Goal: Find specific page/section: Find specific page/section

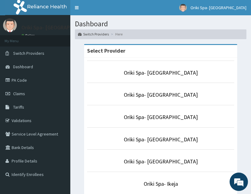
click at [165, 135] on p "Oriki Spa- [GEOGRAPHIC_DATA]" at bounding box center [160, 139] width 147 height 8
click at [164, 137] on link "Oriki Spa- [GEOGRAPHIC_DATA]" at bounding box center [161, 139] width 74 height 7
click at [158, 137] on link "Oriki Spa- [GEOGRAPHIC_DATA]" at bounding box center [161, 139] width 74 height 7
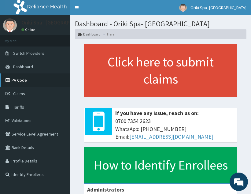
click at [9, 74] on link "PA Code" at bounding box center [35, 79] width 70 height 13
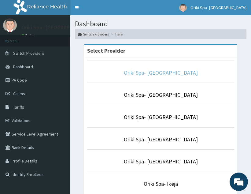
click at [170, 74] on link "Oriki Spa- [GEOGRAPHIC_DATA]" at bounding box center [161, 72] width 74 height 7
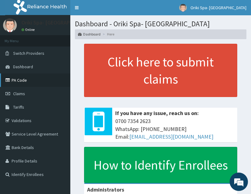
click at [42, 85] on link "PA Code" at bounding box center [35, 79] width 70 height 13
